Goal: Find specific page/section: Find specific page/section

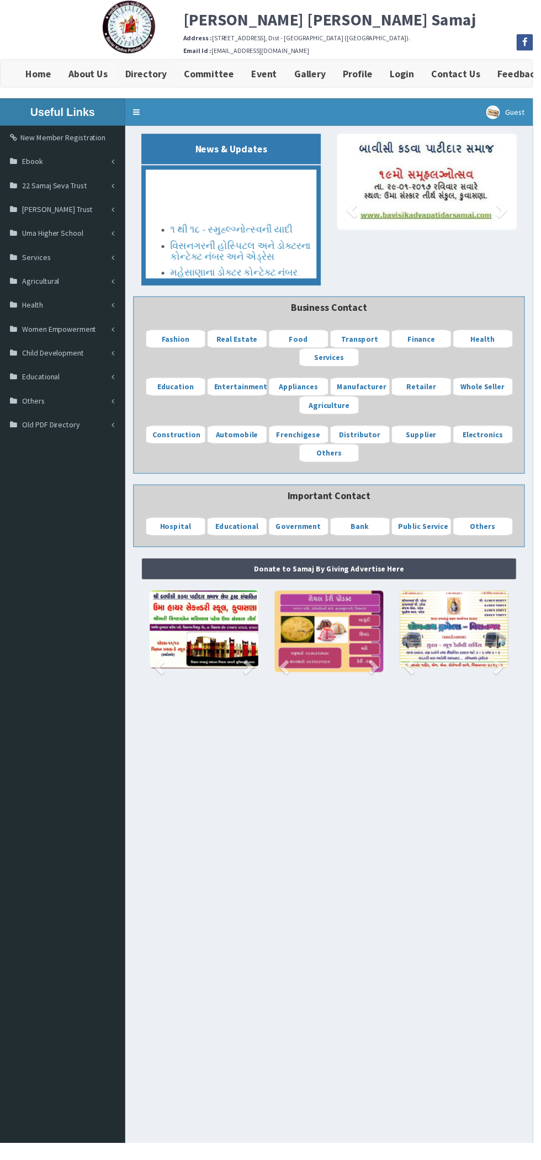
click at [147, 76] on b "Directory" at bounding box center [148, 74] width 42 height 13
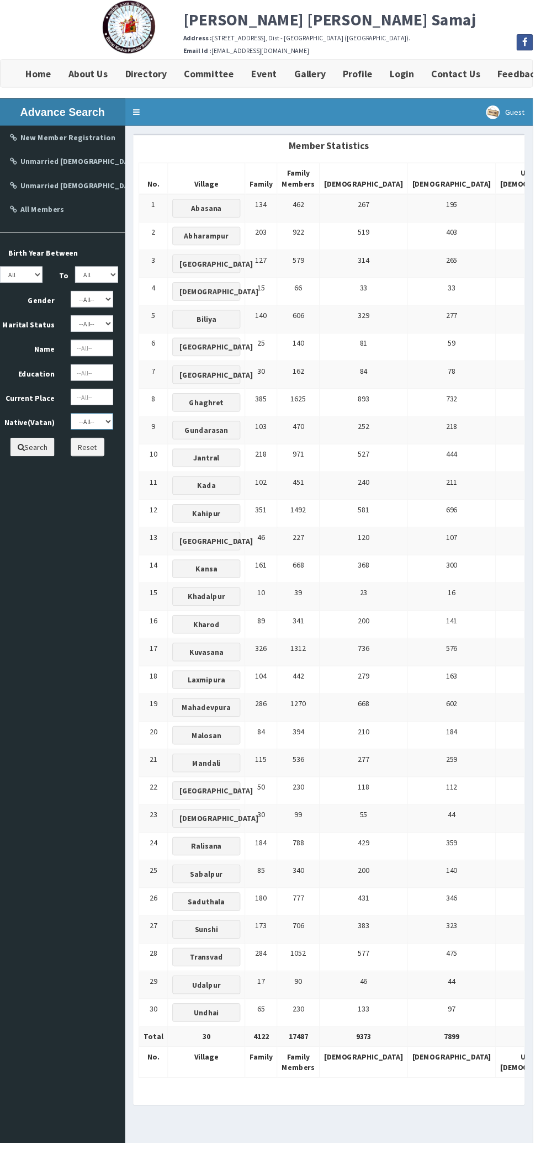
click at [107, 432] on select "--All-- Abasana Bamanava Abharampur Bakarpur Biliya Gundarasan Kada Jantral Gha…" at bounding box center [93, 428] width 43 height 17
select select "Biliya"
click at [72, 420] on select "--All-- Abasana Bamanava Abharampur Bakarpur Biliya Gundarasan Kada Jantral Gha…" at bounding box center [93, 428] width 43 height 17
click at [38, 454] on button "Search" at bounding box center [32, 453] width 45 height 19
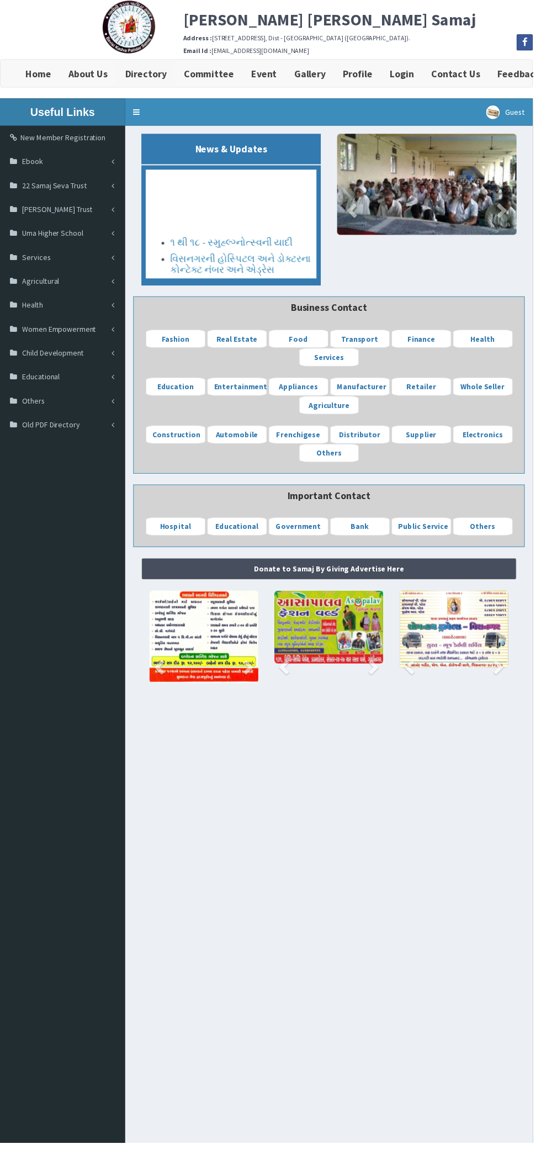
click at [152, 74] on b "Directory" at bounding box center [148, 74] width 42 height 13
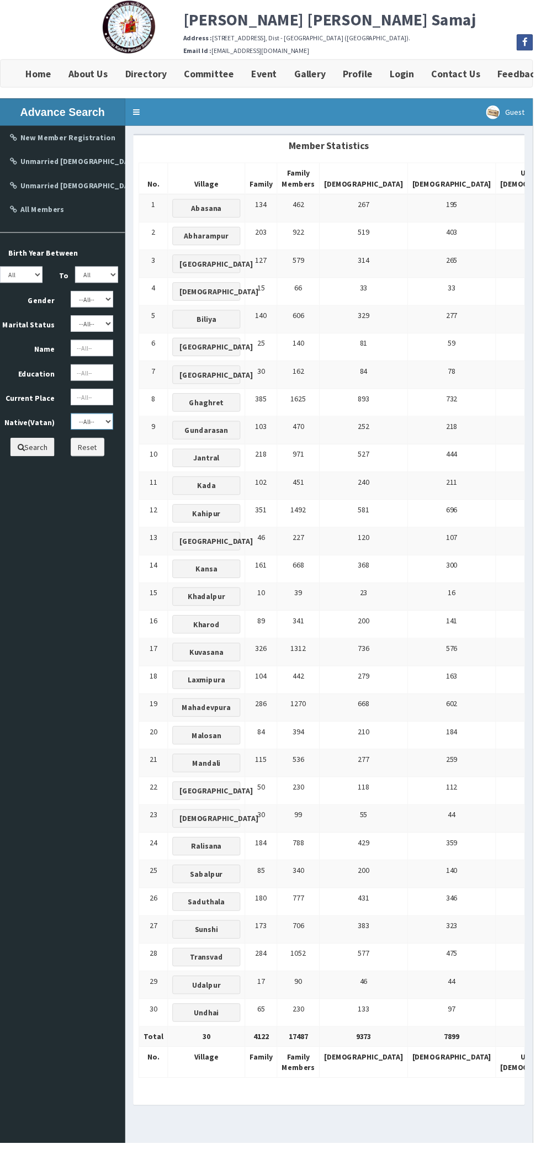
click at [104, 426] on select "--All-- Abasana Bamanava Abharampur Bakarpur [GEOGRAPHIC_DATA] [GEOGRAPHIC_DATA…" at bounding box center [93, 428] width 43 height 17
select select "Biliya"
click at [72, 420] on select "--All-- Abasana Bamanava Abharampur Bakarpur [GEOGRAPHIC_DATA] [GEOGRAPHIC_DATA…" at bounding box center [93, 428] width 43 height 17
click at [42, 457] on button "Search" at bounding box center [32, 453] width 45 height 19
